Goal: Task Accomplishment & Management: Manage account settings

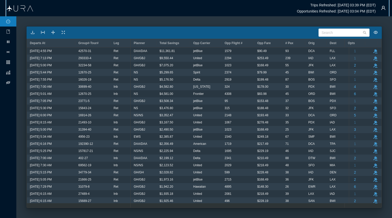
click at [46, 7] on div "Trips Refreshed: [DATE] 03:39 PM (EDT) Opportunities Refreshed: [DATE] 03:04 PM…" at bounding box center [198, 8] width 382 height 16
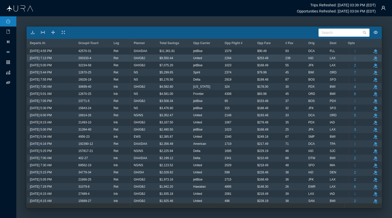
click at [319, 58] on div "IAD" at bounding box center [316, 58] width 15 height 7
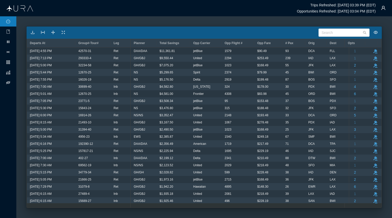
click at [92, 19] on main "Search Departs At Group#-Tour# Leg Planner Total Savings Opp Carrier Opp Flight…" at bounding box center [204, 117] width 376 height 202
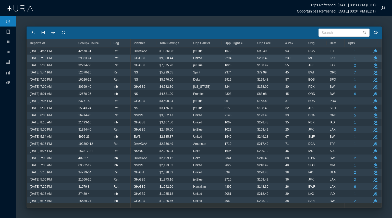
click at [250, 57] on div "2294" at bounding box center [238, 58] width 27 height 7
click at [373, 56] on button "take-action" at bounding box center [376, 58] width 6 height 6
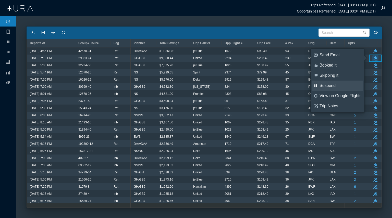
click at [328, 85] on div "Suspend" at bounding box center [341, 86] width 42 height 6
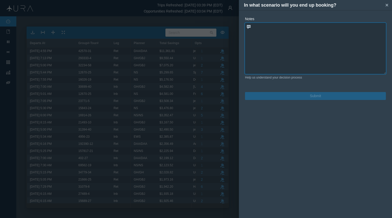
click at [259, 29] on textarea at bounding box center [315, 48] width 141 height 51
paste textarea "UA2294 T 27FEB 5 IADLAX DK1 713P1015P"
type textarea "UA2294 T 27FEB 5 IADLAX DK1 713P1015P seats on request"
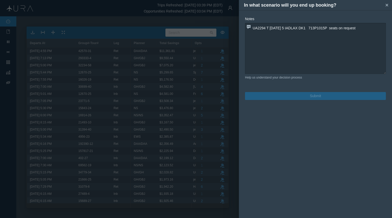
click at [312, 97] on button "Submit" at bounding box center [315, 96] width 141 height 8
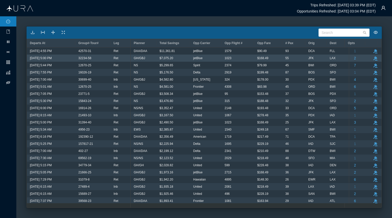
click at [373, 55] on span "take-action" at bounding box center [376, 58] width 6 height 7
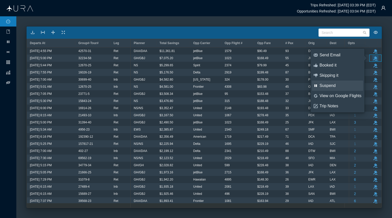
click at [329, 84] on div "Suspend" at bounding box center [341, 86] width 42 height 6
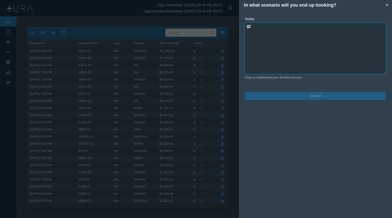
click at [260, 28] on textarea at bounding box center [315, 48] width 141 height 51
paste textarea "B6 823 L [DATE] 5 JFKLAX DK1 600P 920P"
type textarea "B6 823 L [DATE] 5 JFKLAX DK1 600P 920P is on request"
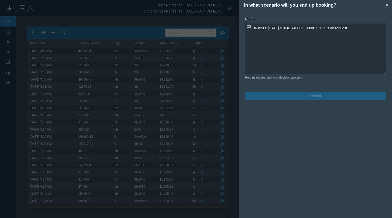
click at [297, 97] on button "Submit" at bounding box center [315, 96] width 141 height 8
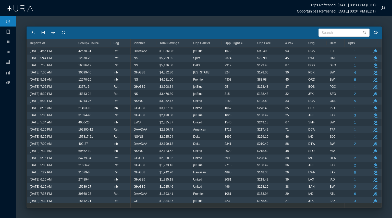
click at [18, 147] on main "Search Departs At Group#-Tour# Leg Planner Total Savings Opp Carrier Opp Flight…" at bounding box center [204, 117] width 376 height 202
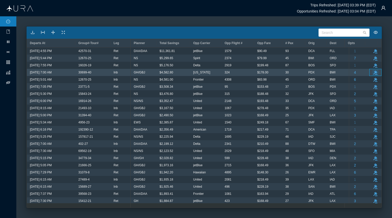
click at [373, 71] on button "take-action" at bounding box center [376, 73] width 6 height 6
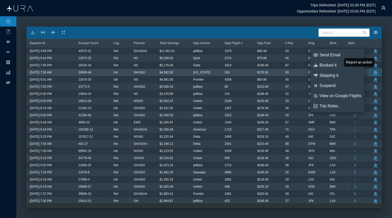
click at [373, 73] on button "take-action" at bounding box center [376, 73] width 6 height 6
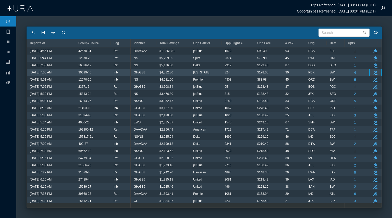
click at [235, 73] on div "324" at bounding box center [238, 72] width 27 height 7
click at [352, 72] on button "4" at bounding box center [355, 72] width 6 height 7
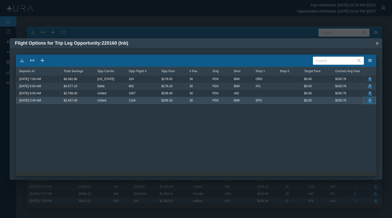
click at [371, 98] on button "take-action" at bounding box center [370, 101] width 6 height 6
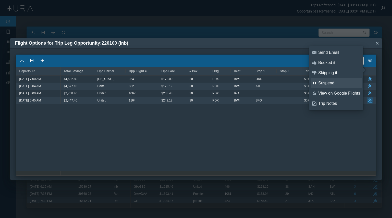
click at [331, 84] on div "Suspend" at bounding box center [340, 83] width 42 height 6
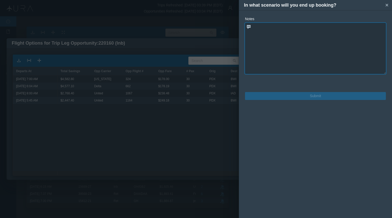
click at [264, 26] on textarea at bounding box center [315, 48] width 141 height 51
paste textarea "UA1164 K [DATE] PDX SFO 3 545A 740A E0/738 UA2664 K [DATE] SFO 3 BWI 910A 532P …"
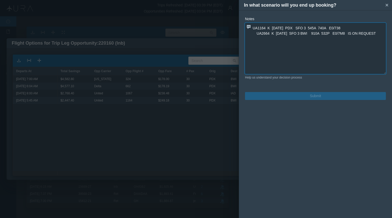
type textarea "UA1164 K [DATE] PDX SFO 3 545A 740A E0/738 UA2664 K [DATE] SFO 3 BWI 910A 532P …"
click at [313, 96] on button "Submit" at bounding box center [315, 96] width 141 height 8
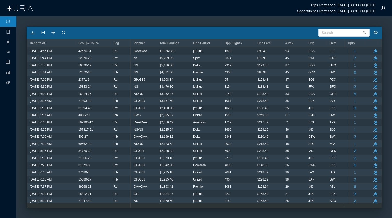
click at [116, 11] on div "Trips Refreshed: [DATE] 03:39 PM (EDT) Opportunities Refreshed: [DATE] 03:04 PM…" at bounding box center [198, 8] width 382 height 16
click at [9, 120] on ul "pause grid chart eye-off" at bounding box center [8, 117] width 16 height 202
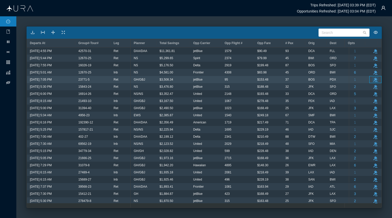
click at [373, 78] on button "take-action" at bounding box center [376, 80] width 6 height 6
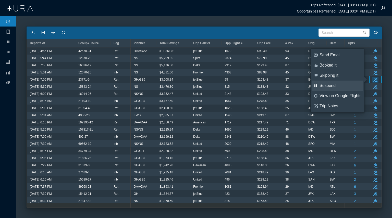
click at [331, 86] on div "Suspend" at bounding box center [341, 86] width 42 height 6
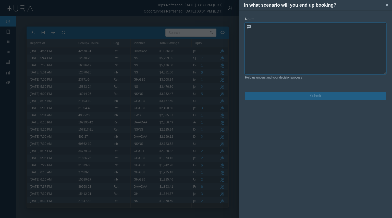
click at [255, 29] on textarea at bounding box center [315, 48] width 141 height 51
paste textarea "B6 095 L [DATE] 4 BOSPDX DK1 705P1025P"
type textarea "B6 095 L [DATE] 4 BOSPDX DK1 705P1025P is on request"
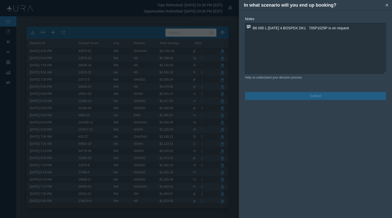
click at [310, 94] on button "Submit" at bounding box center [315, 96] width 141 height 8
